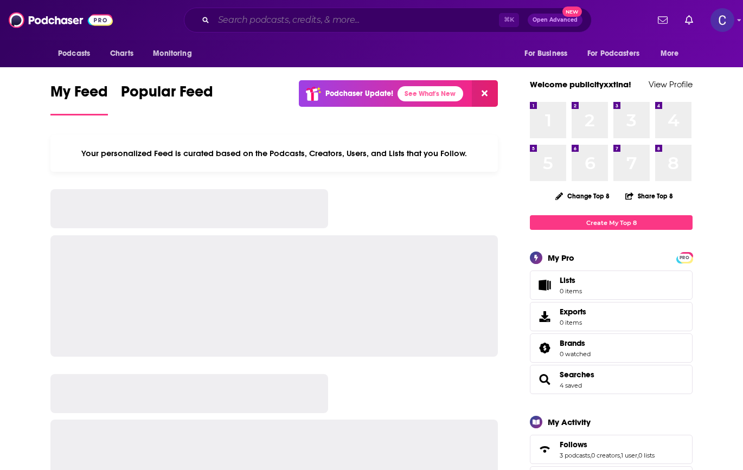
click at [304, 16] on input "Search podcasts, credits, & more..." at bounding box center [356, 19] width 285 height 17
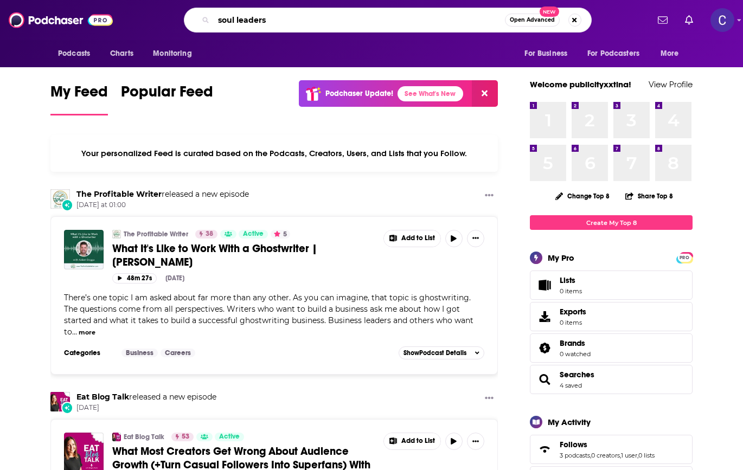
type input "soul leaders"
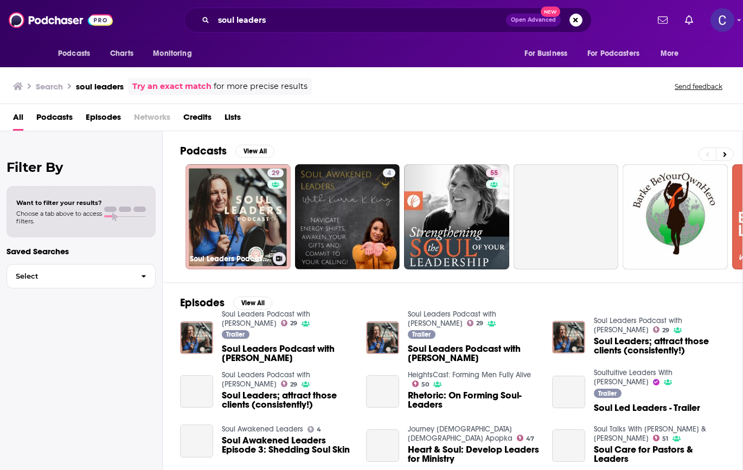
click at [263, 205] on link "29 Soul Leaders Podcast with [PERSON_NAME]" at bounding box center [237, 216] width 105 height 105
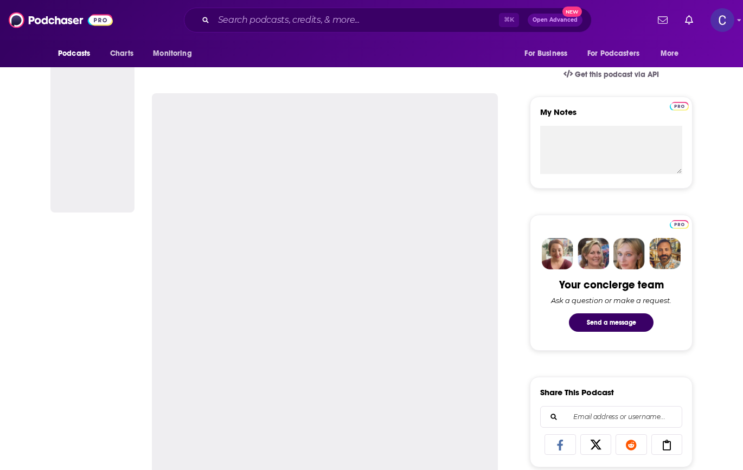
scroll to position [412, 0]
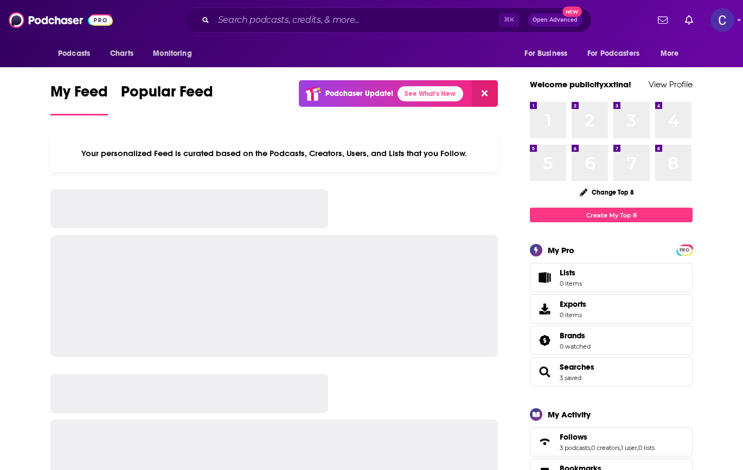
click at [240, 22] on input "Search podcasts, credits, & more..." at bounding box center [356, 19] width 285 height 17
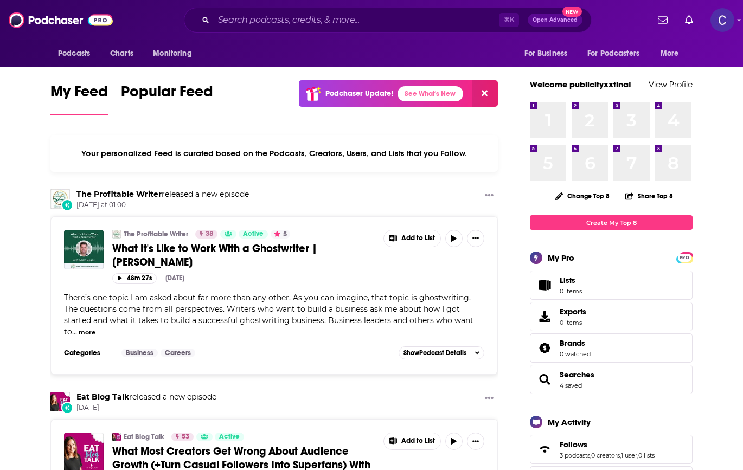
click at [240, 22] on input "Search podcasts, credits, & more..." at bounding box center [356, 19] width 285 height 17
click at [245, 21] on input "Search podcasts, credits, & more..." at bounding box center [356, 19] width 285 height 17
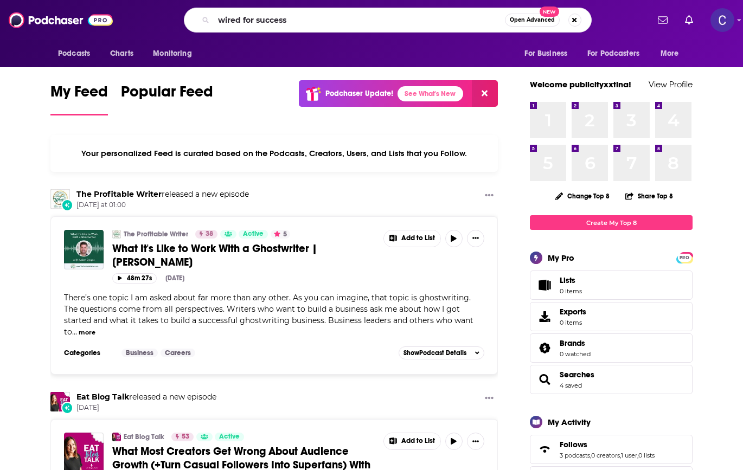
type input "wired for success"
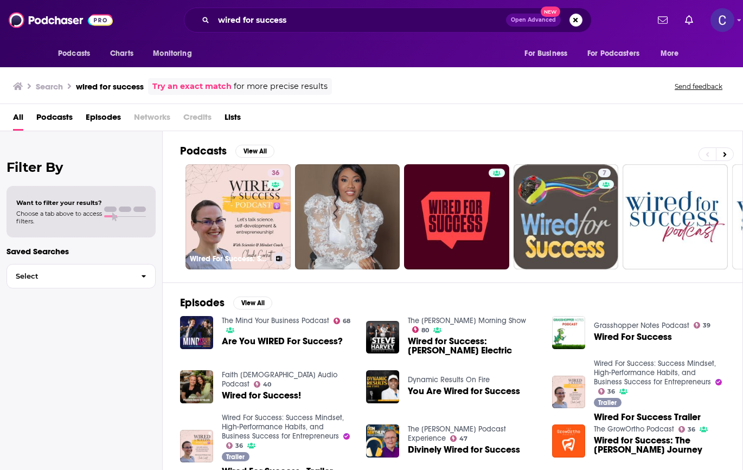
click at [237, 182] on link "36 Wired For Success: Success Mindset, High-Performance Habits, and Business Su…" at bounding box center [237, 216] width 105 height 105
